Goal: Information Seeking & Learning: Learn about a topic

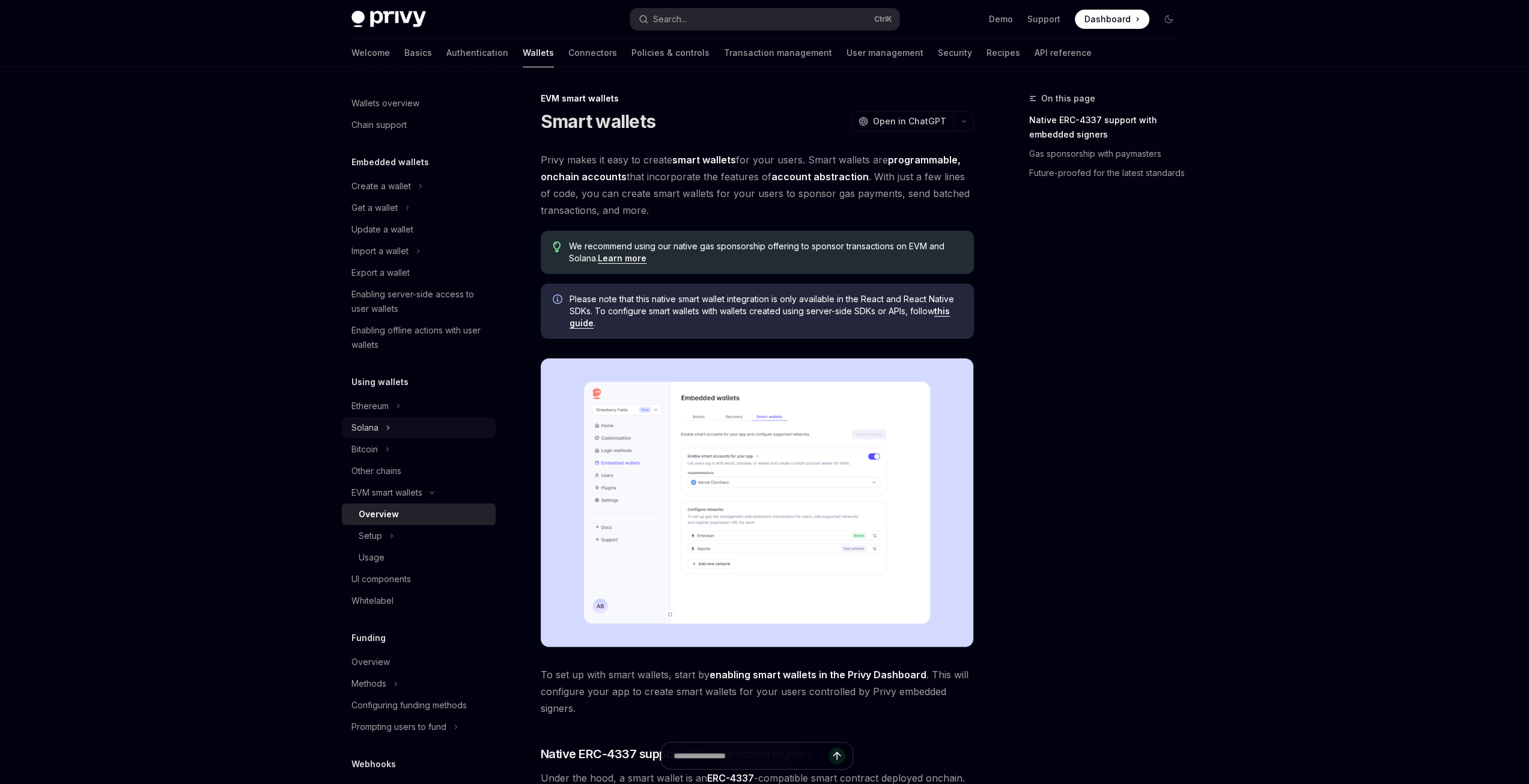
click at [382, 428] on div "Solana" at bounding box center [418, 427] width 154 height 22
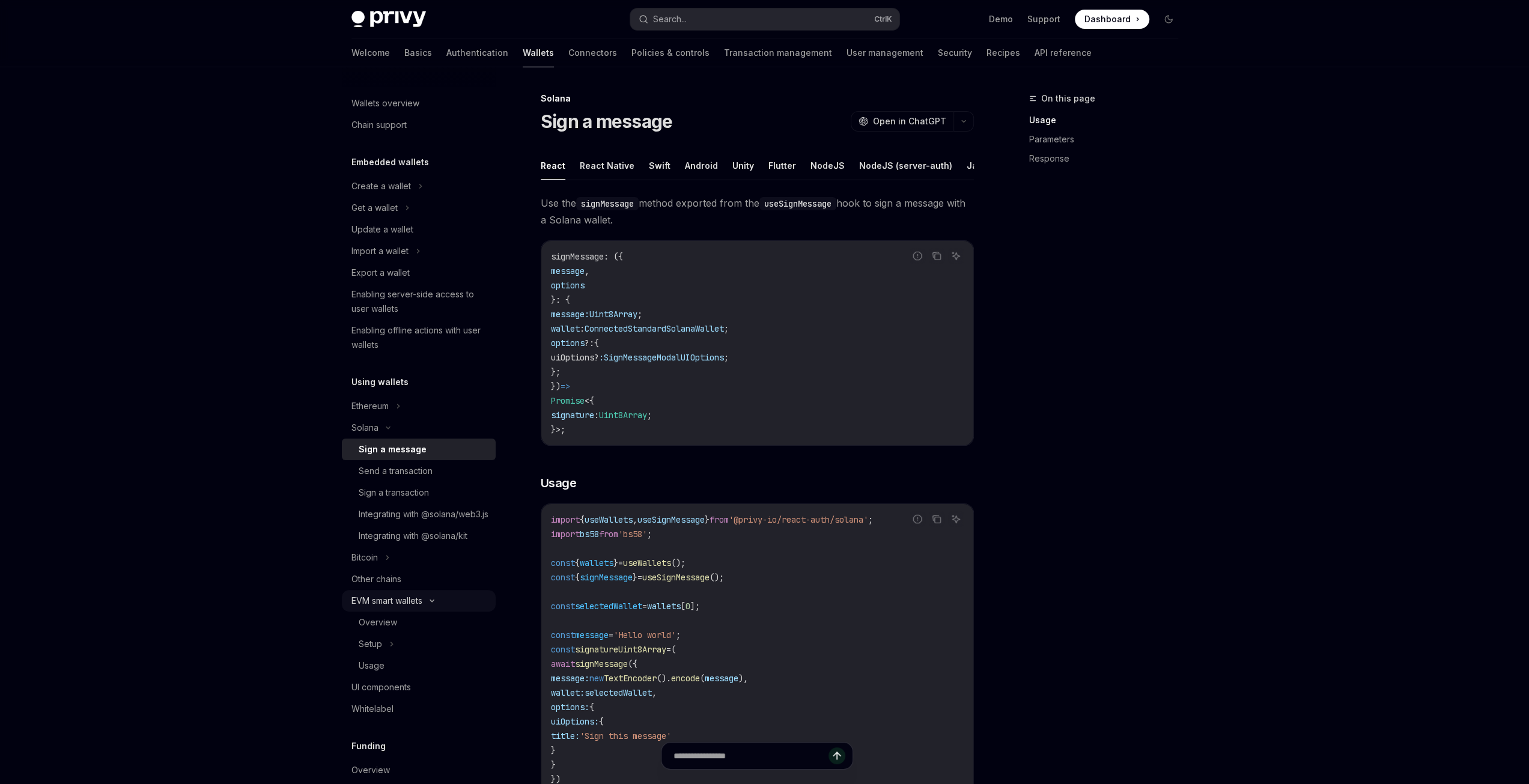
click at [404, 611] on div "EVM smart wallets" at bounding box center [418, 601] width 154 height 22
click at [396, 608] on div "EVM smart wallets" at bounding box center [387, 601] width 71 height 14
type textarea "*"
